Goal: Information Seeking & Learning: Learn about a topic

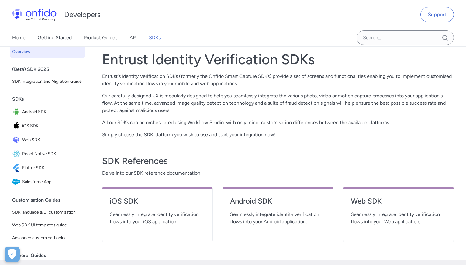
scroll to position [113, 0]
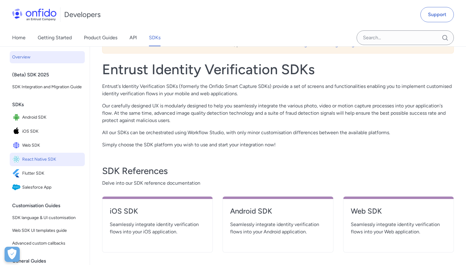
click at [42, 155] on span "React Native SDK" at bounding box center [52, 159] width 60 height 9
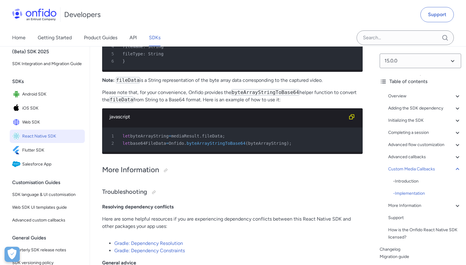
scroll to position [44, 0]
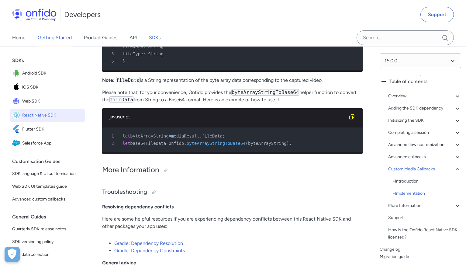
click at [58, 38] on link "Getting Started" at bounding box center [55, 37] width 34 height 17
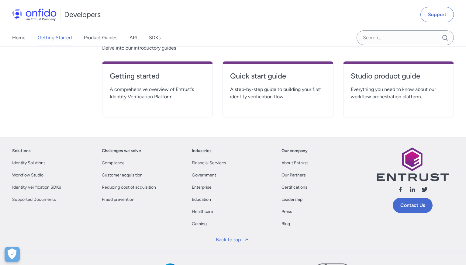
scroll to position [138, 0]
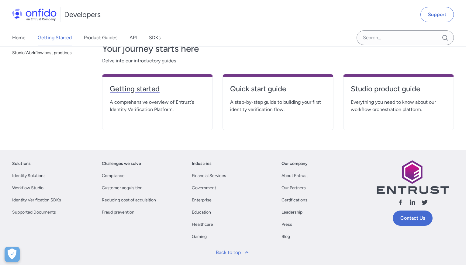
click at [143, 88] on h4 "Getting started" at bounding box center [157, 89] width 95 height 10
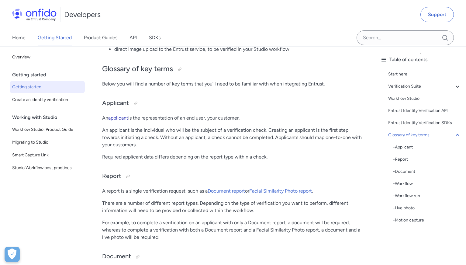
scroll to position [1408, 0]
click at [52, 100] on span "Create an identity verification" at bounding box center [47, 99] width 70 height 7
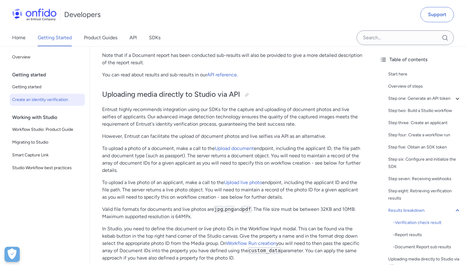
scroll to position [2528, 0]
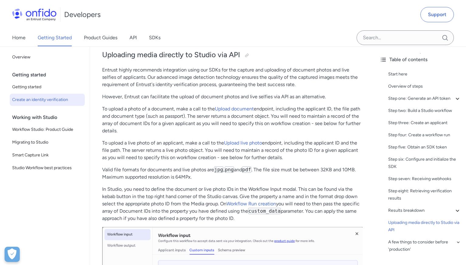
click at [43, 117] on div "Working with Studio" at bounding box center [49, 117] width 75 height 12
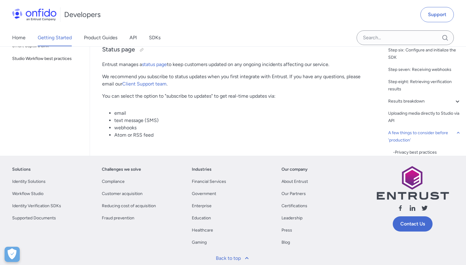
scroll to position [3167, 0]
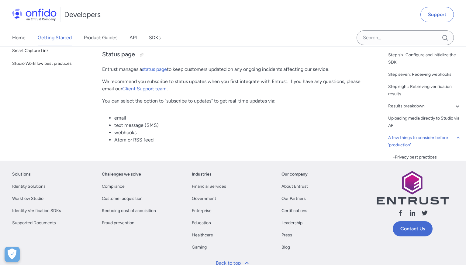
click at [120, 134] on li "webhooks" at bounding box center [238, 132] width 248 height 7
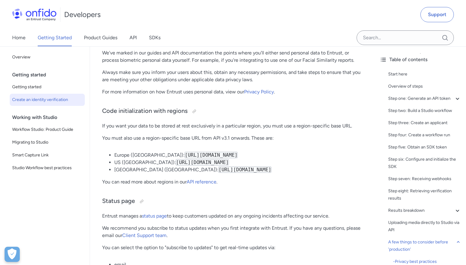
scroll to position [3016, 0]
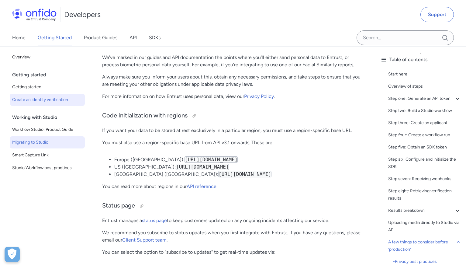
click at [38, 143] on span "Migrating to Studio" at bounding box center [47, 142] width 70 height 7
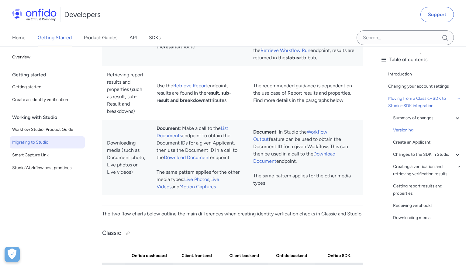
scroll to position [494, 0]
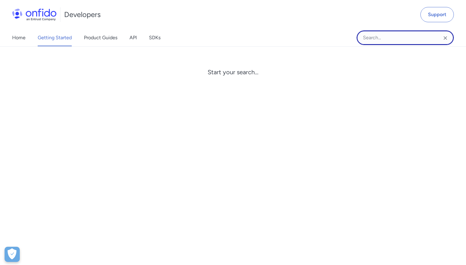
click at [373, 37] on input "Onfido search input field" at bounding box center [405, 37] width 97 height 15
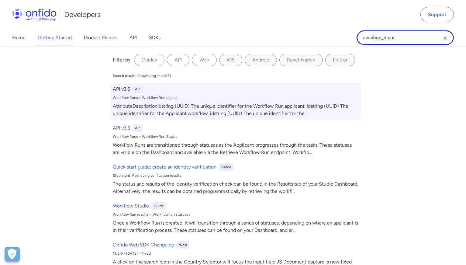
type input "awaiting_input"
click at [120, 101] on div "API v3.6 API Workflow Runs > Workflow Run object AttributeDescriptionidstring (…" at bounding box center [235, 101] width 250 height 36
select select "http"
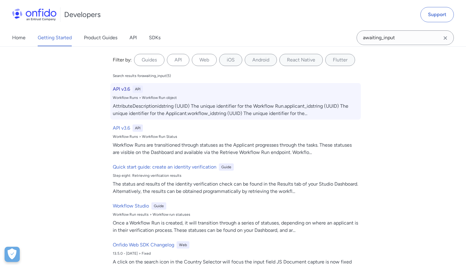
select select "http"
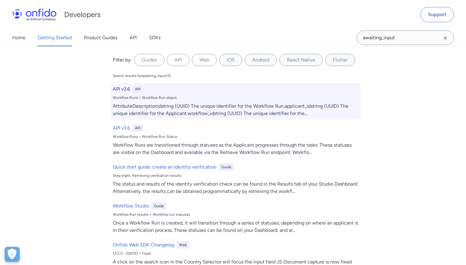
select select "http"
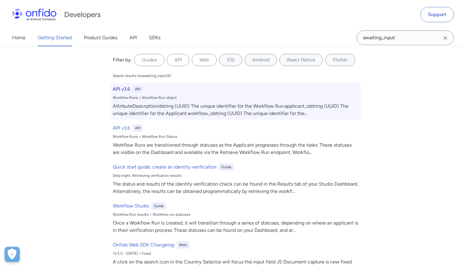
select select "http"
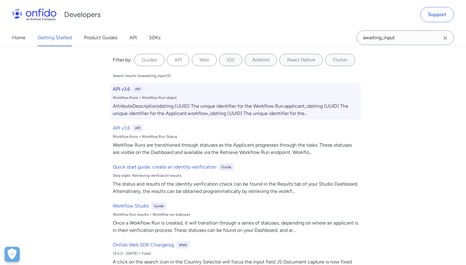
select select "http"
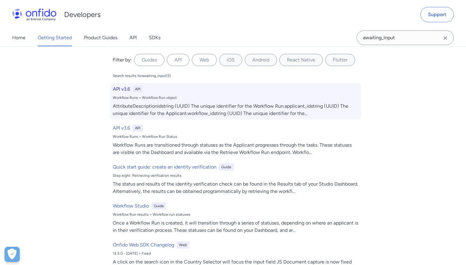
select select "http"
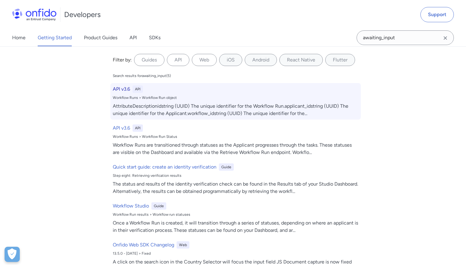
select select "http"
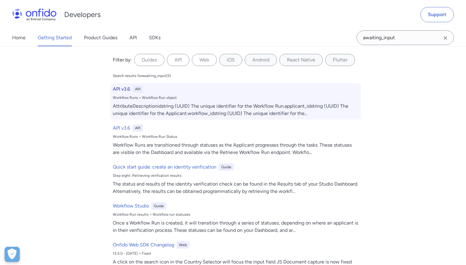
select select "http"
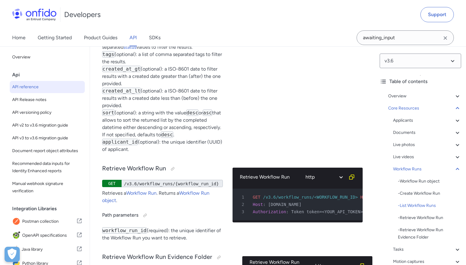
scroll to position [16850, 0]
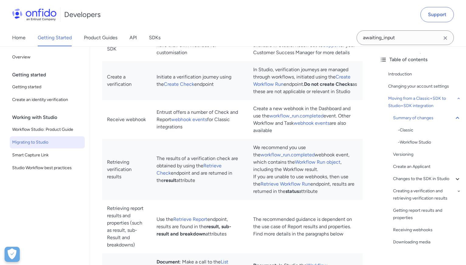
scroll to position [653, 0]
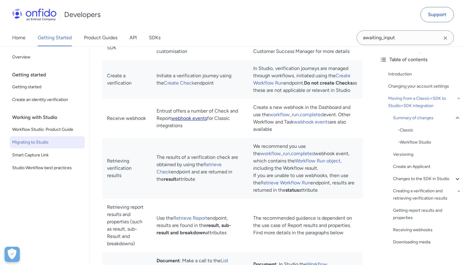
click at [207, 121] on link "webhook events" at bounding box center [189, 118] width 36 height 6
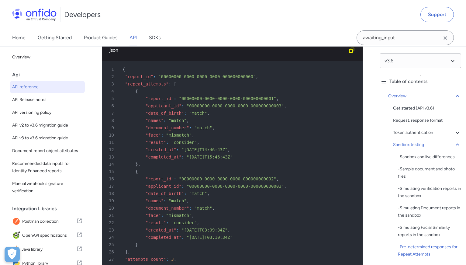
scroll to position [3753, 0]
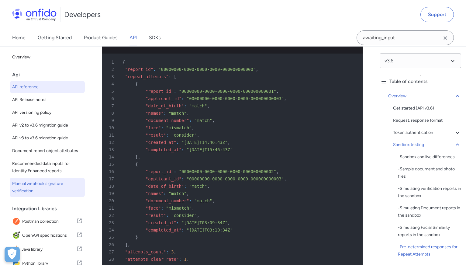
click at [21, 184] on span "Manual webhook signature verification" at bounding box center [47, 187] width 70 height 15
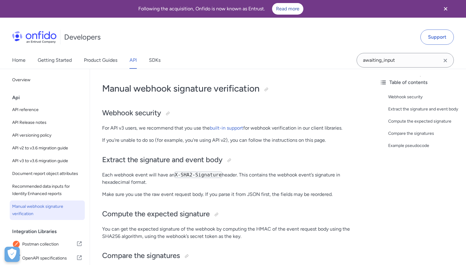
select select "http"
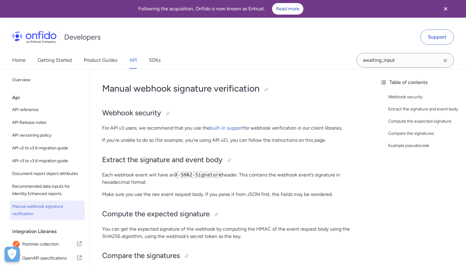
select select "http"
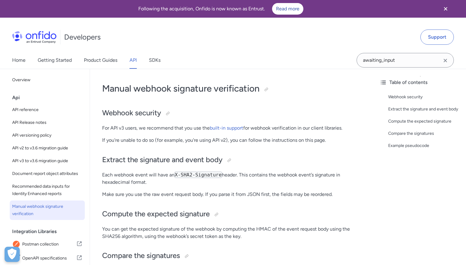
select select "http"
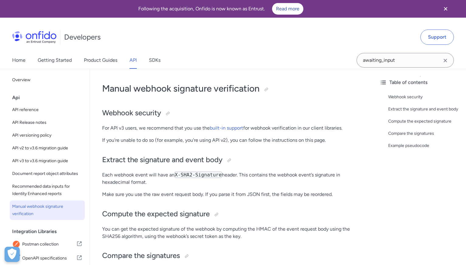
select select "http"
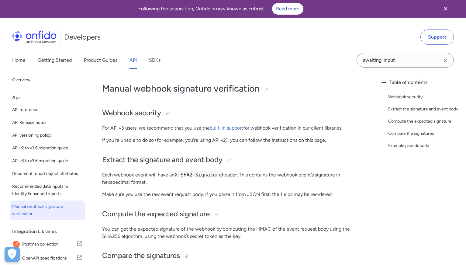
select select "http"
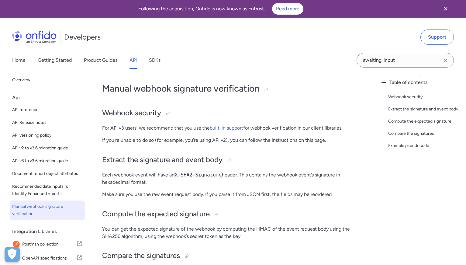
select select "http"
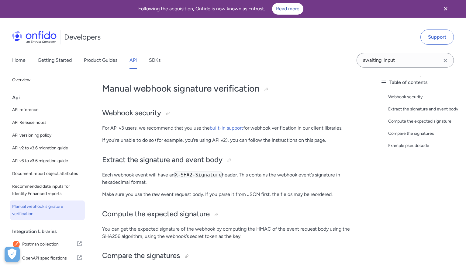
select select "http"
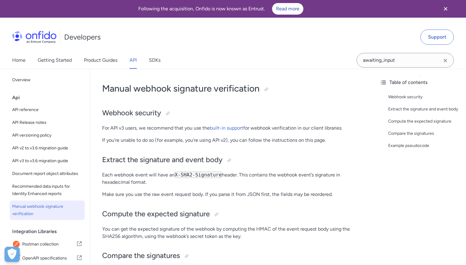
select select "http"
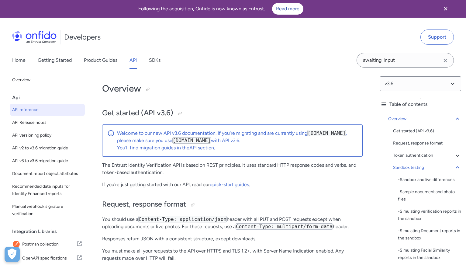
scroll to position [3753, 0]
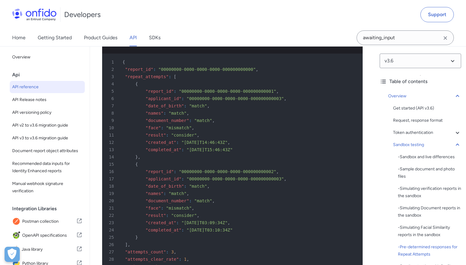
click at [30, 84] on span "API reference" at bounding box center [47, 86] width 70 height 7
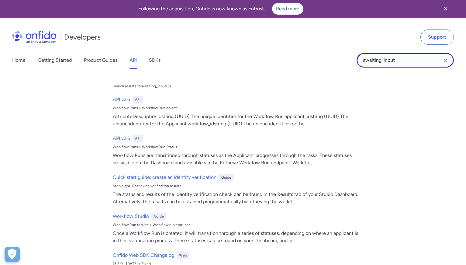
click at [394, 58] on input "awaiting_input" at bounding box center [405, 60] width 97 height 15
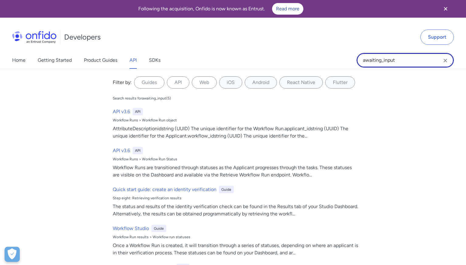
click at [394, 58] on input "awaiting_input" at bounding box center [405, 60] width 97 height 15
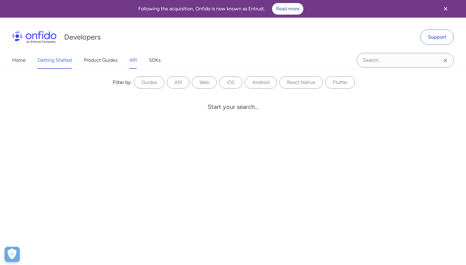
click at [55, 57] on link "Getting Started" at bounding box center [55, 60] width 34 height 17
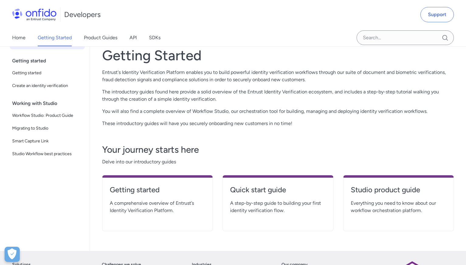
scroll to position [37, 0]
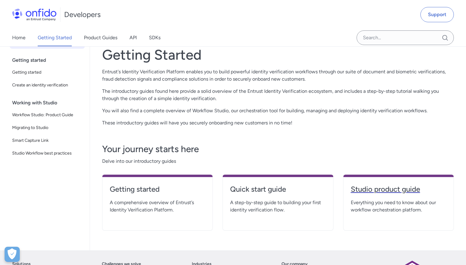
click at [393, 189] on h4 "Studio product guide" at bounding box center [398, 189] width 95 height 10
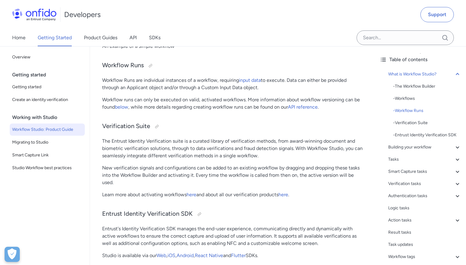
scroll to position [534, 0]
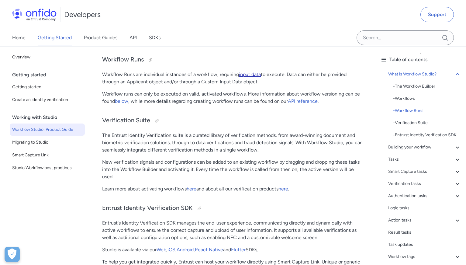
click at [257, 74] on link "input data" at bounding box center [250, 74] width 22 height 6
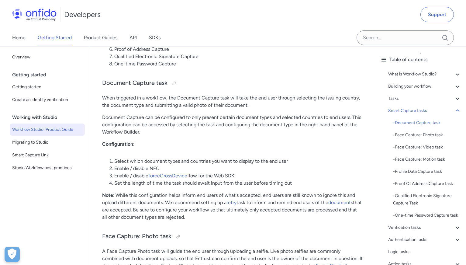
scroll to position [1941, 0]
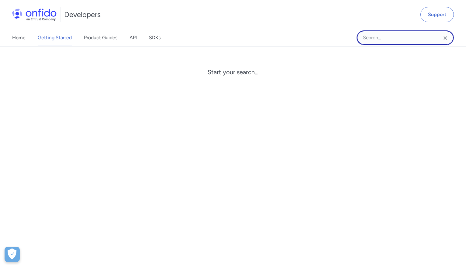
click at [388, 38] on input "Onfido search input field" at bounding box center [405, 37] width 97 height 15
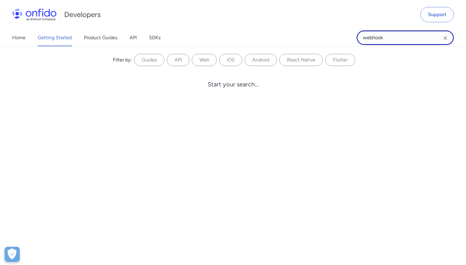
type input "webhook"
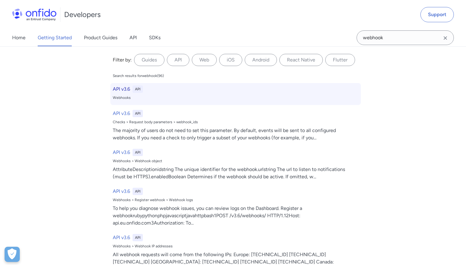
click at [117, 88] on h6 "API v3.6" at bounding box center [121, 88] width 17 height 7
select select "http"
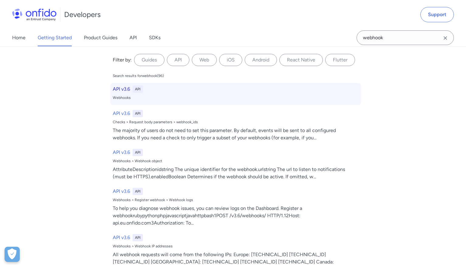
select select "http"
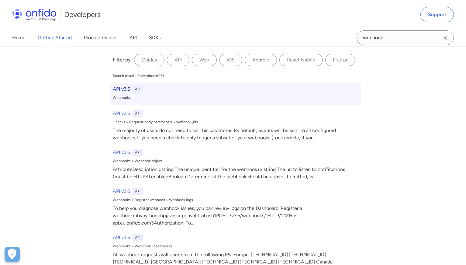
select select "http"
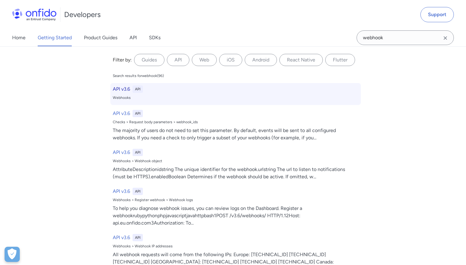
select select "http"
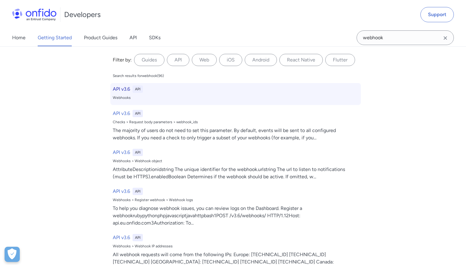
select select "http"
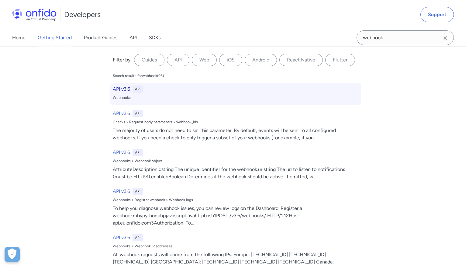
select select "http"
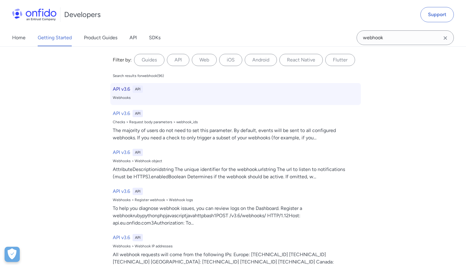
select select "http"
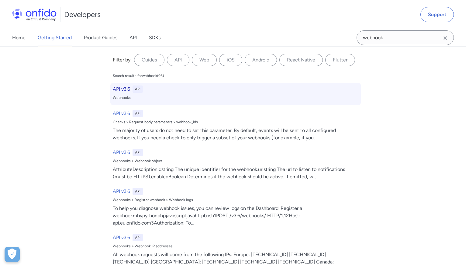
select select "http"
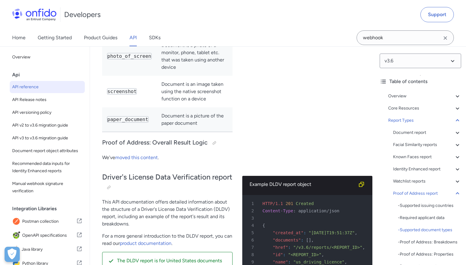
scroll to position [45637, 0]
